Goal: Task Accomplishment & Management: Use online tool/utility

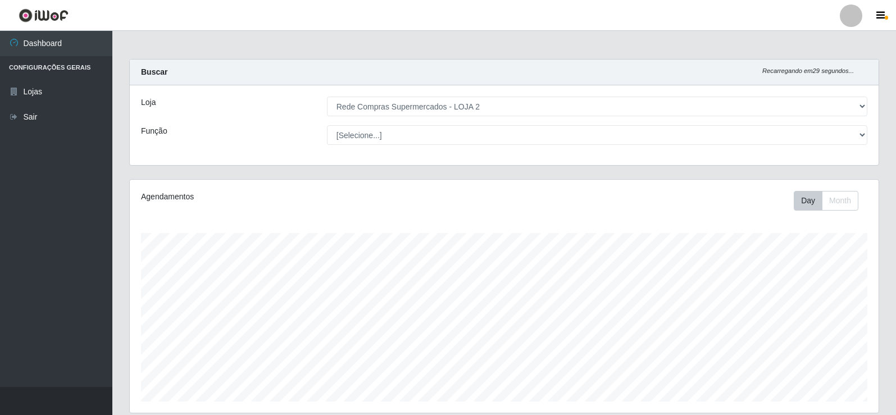
select select "161"
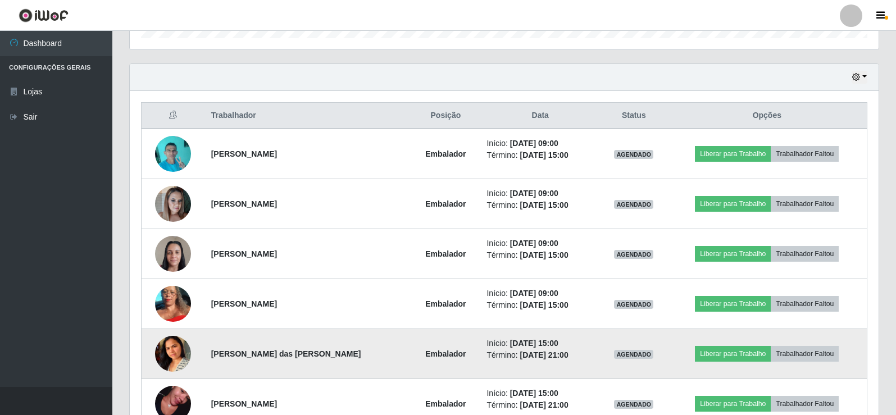
scroll to position [362, 0]
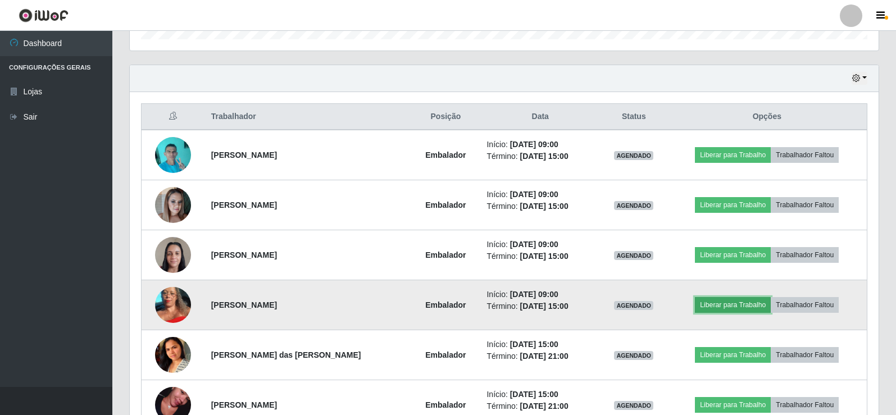
click at [721, 301] on button "Liberar para Trabalho" at bounding box center [733, 305] width 76 height 16
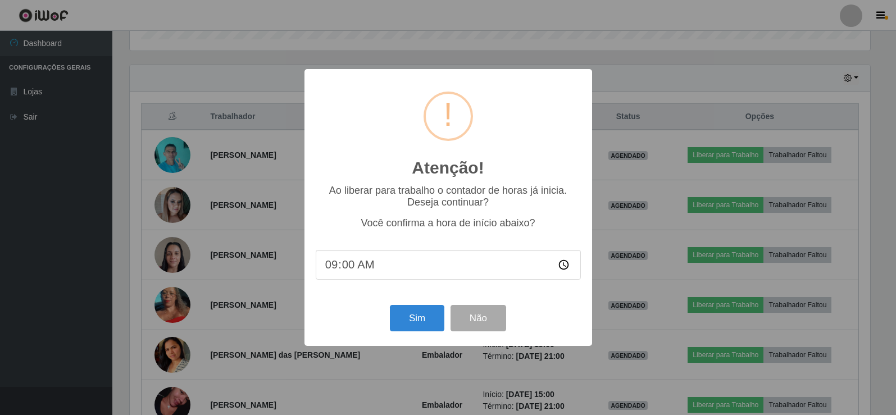
scroll to position [233, 743]
click at [411, 318] on button "Sim" at bounding box center [418, 318] width 54 height 26
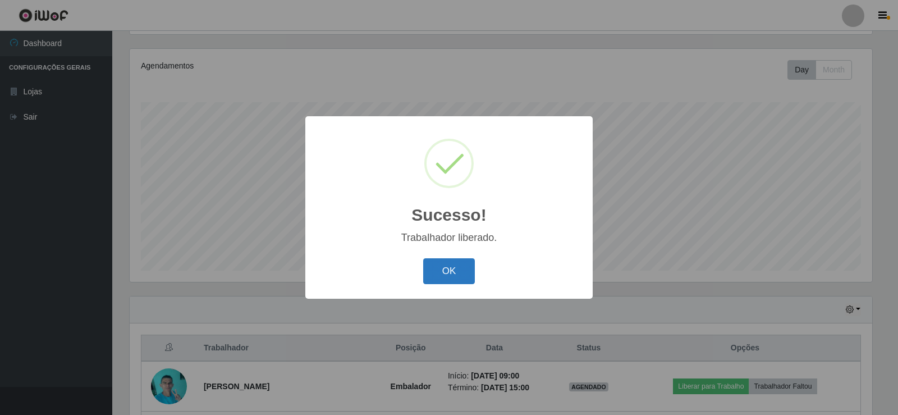
click at [473, 270] on button "OK" at bounding box center [449, 271] width 52 height 26
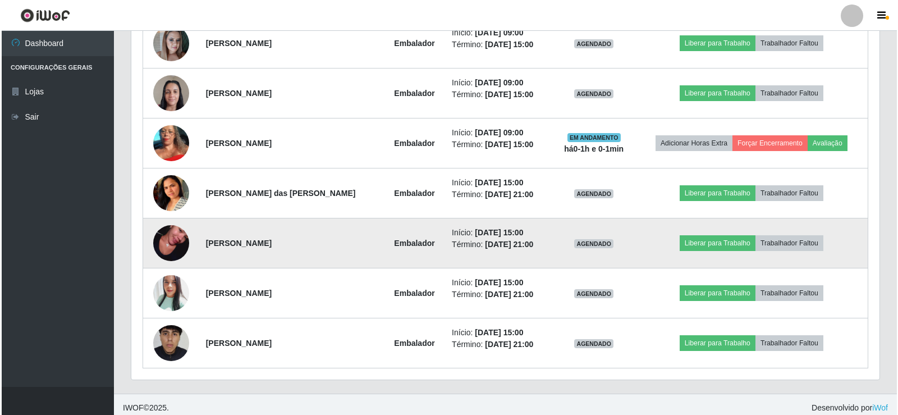
scroll to position [412, 0]
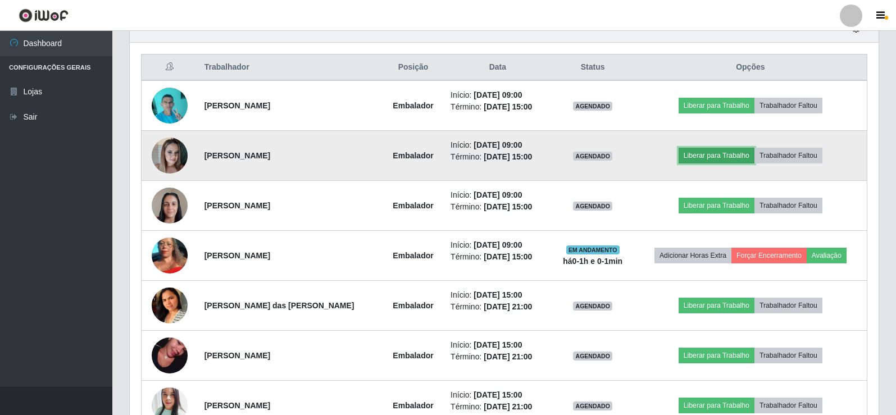
click at [722, 156] on button "Liberar para Trabalho" at bounding box center [716, 156] width 76 height 16
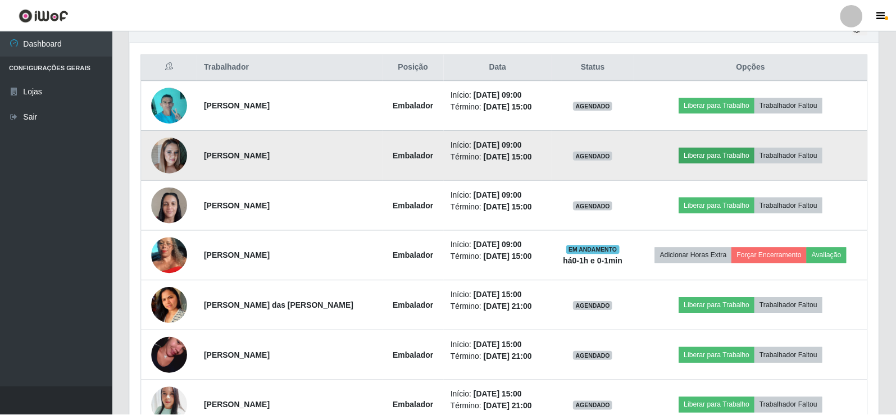
scroll to position [233, 743]
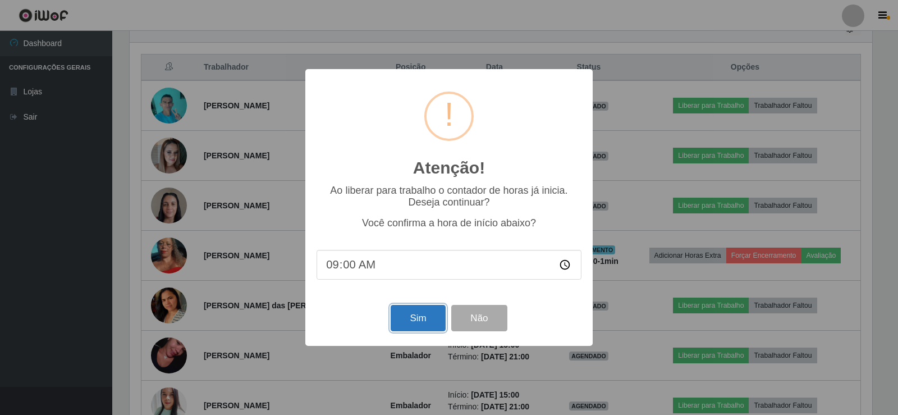
click at [415, 317] on button "Sim" at bounding box center [418, 318] width 54 height 26
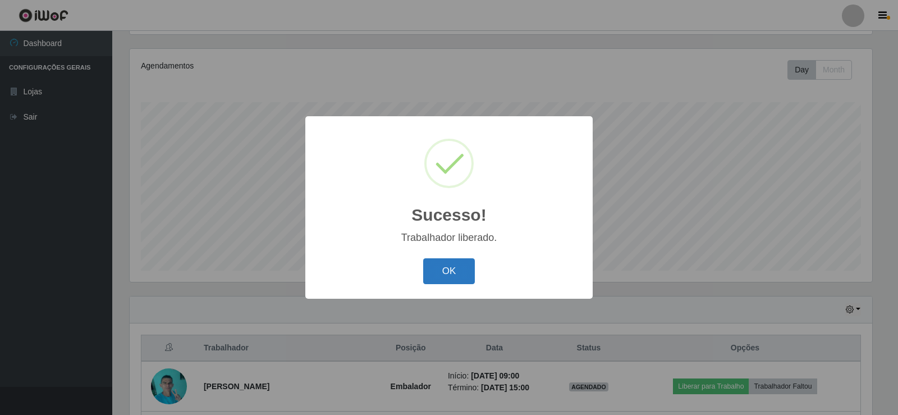
click at [443, 278] on button "OK" at bounding box center [449, 271] width 52 height 26
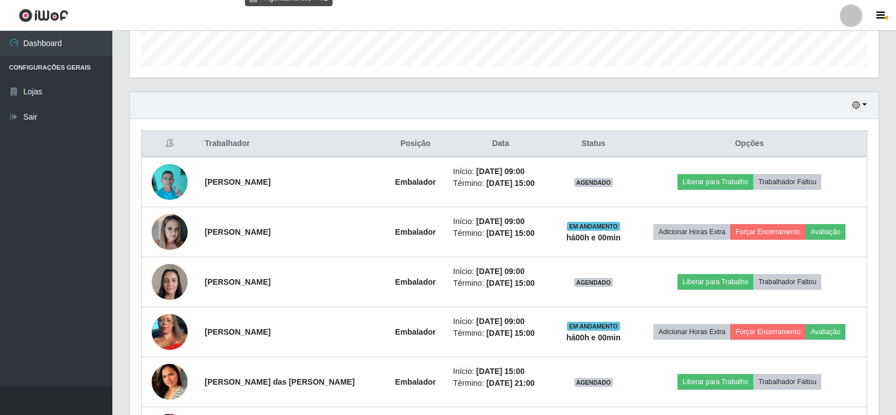
scroll to position [355, 0]
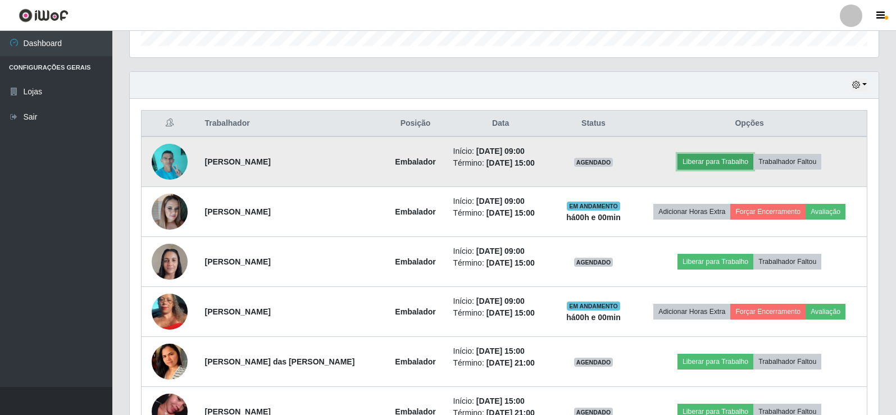
click at [713, 163] on button "Liberar para Trabalho" at bounding box center [715, 162] width 76 height 16
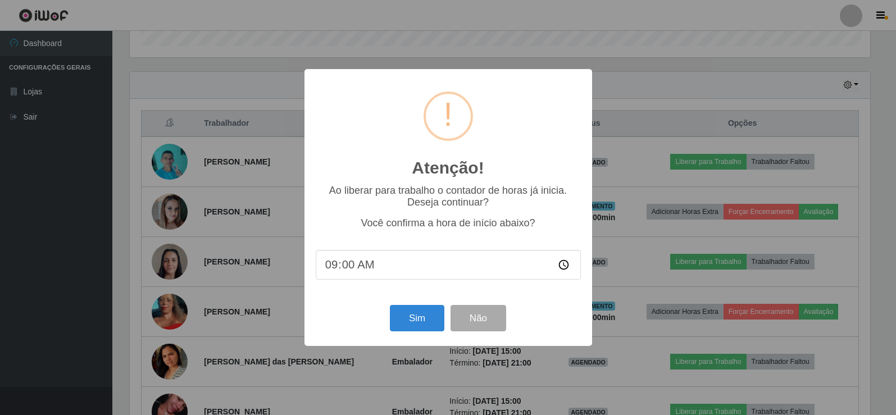
scroll to position [233, 743]
click at [416, 322] on button "Sim" at bounding box center [418, 318] width 54 height 26
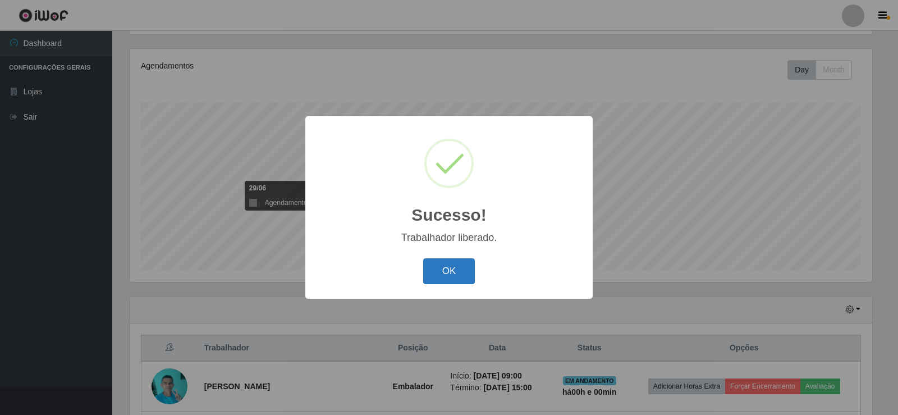
click at [469, 279] on button "OK" at bounding box center [449, 271] width 52 height 26
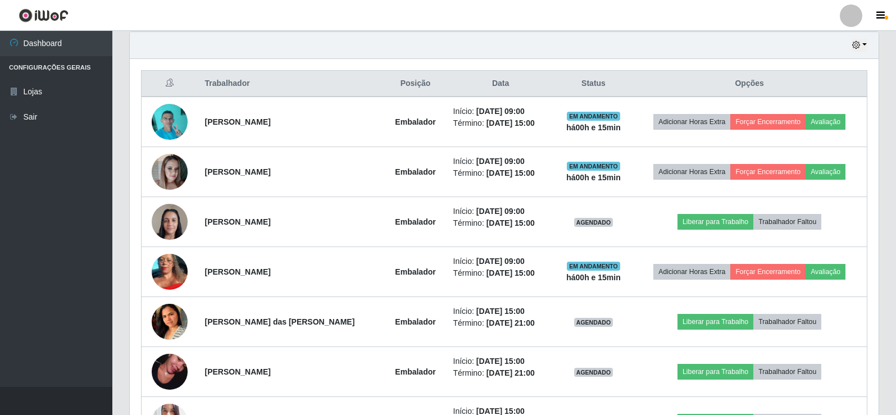
scroll to position [412, 0]
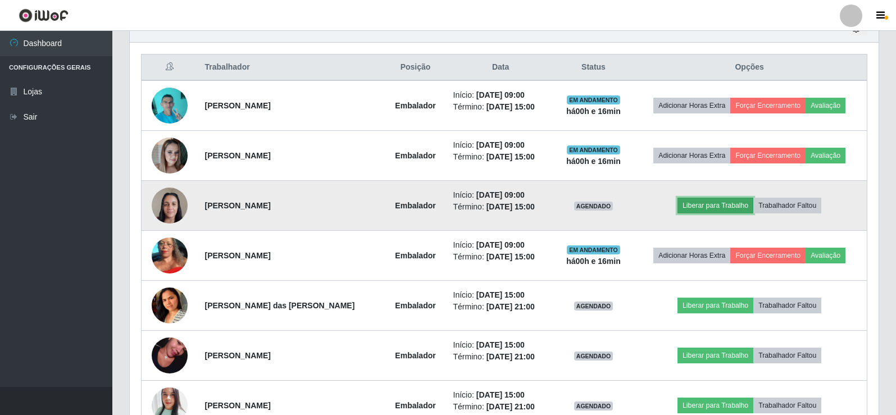
click at [723, 211] on button "Liberar para Trabalho" at bounding box center [715, 206] width 76 height 16
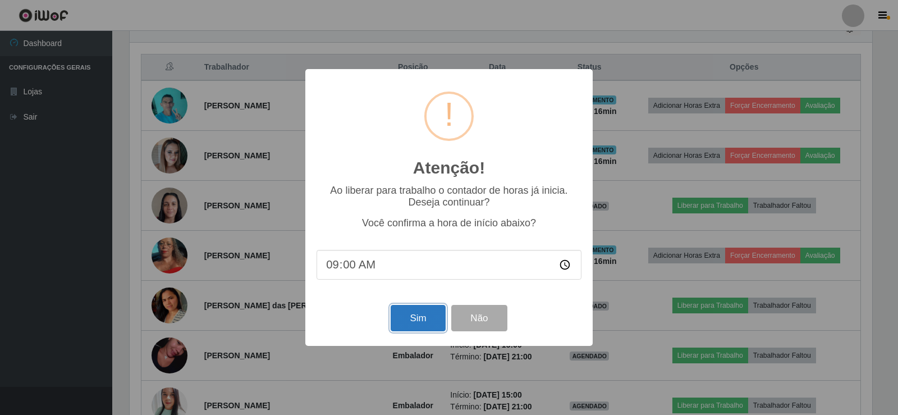
click at [431, 322] on button "Sim" at bounding box center [418, 318] width 54 height 26
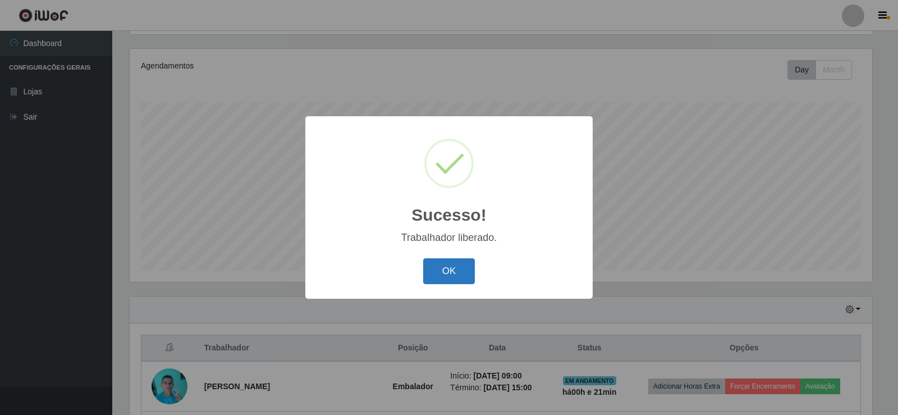
click at [428, 264] on button "OK" at bounding box center [449, 271] width 52 height 26
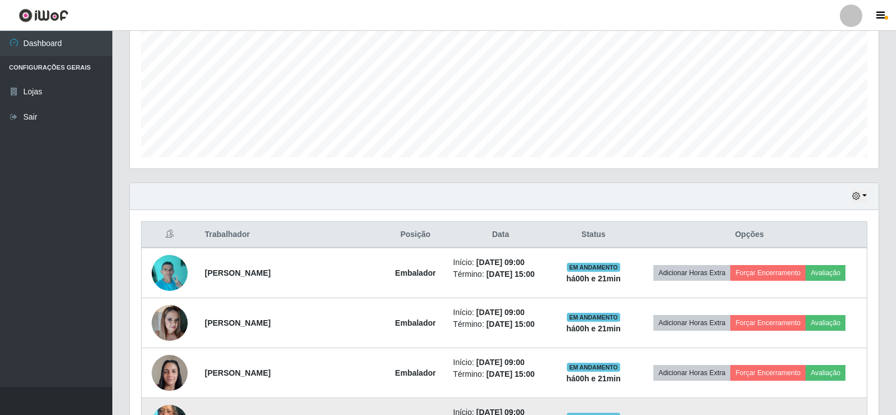
scroll to position [243, 0]
